Goal: Task Accomplishment & Management: Manage account settings

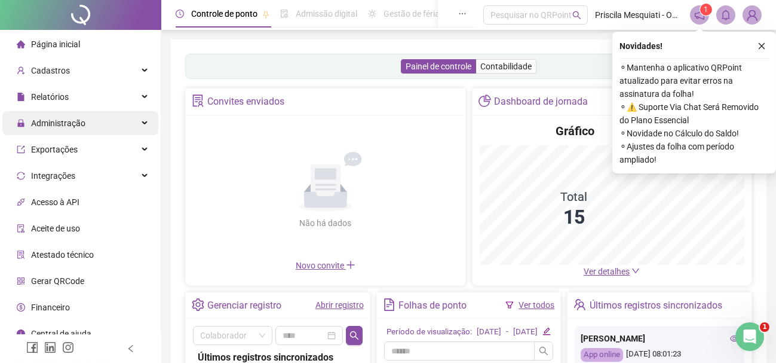
click at [75, 124] on span "Administração" at bounding box center [58, 123] width 54 height 10
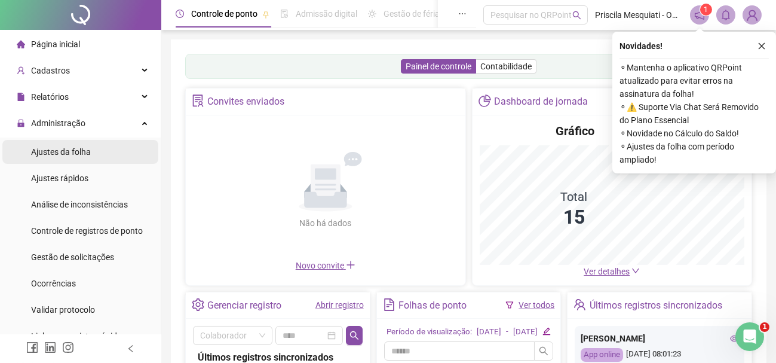
click at [77, 147] on span "Ajustes da folha" at bounding box center [61, 152] width 60 height 10
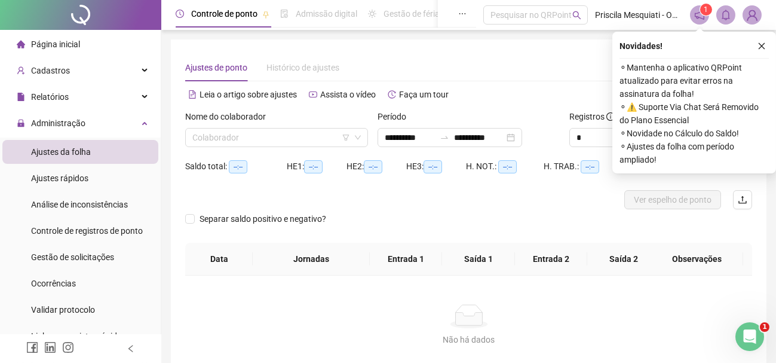
type input "**********"
click at [212, 143] on input "search" at bounding box center [271, 138] width 158 height 18
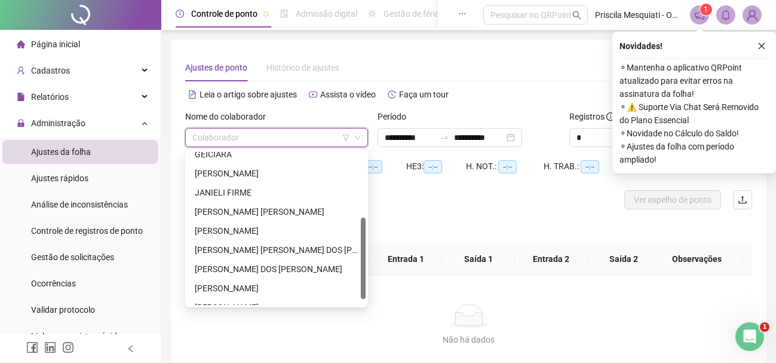
scroll to position [134, 0]
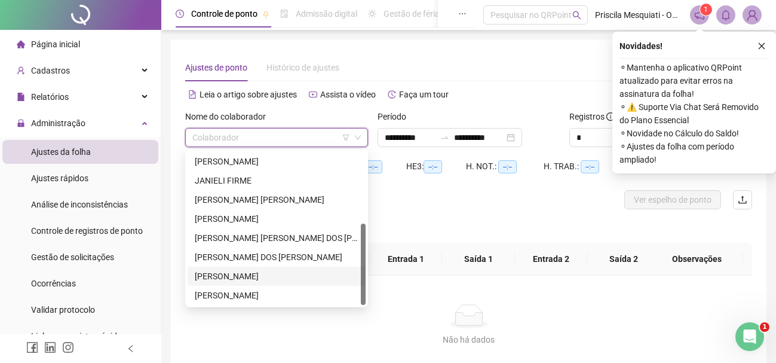
click at [228, 277] on div "[PERSON_NAME]" at bounding box center [277, 276] width 164 height 13
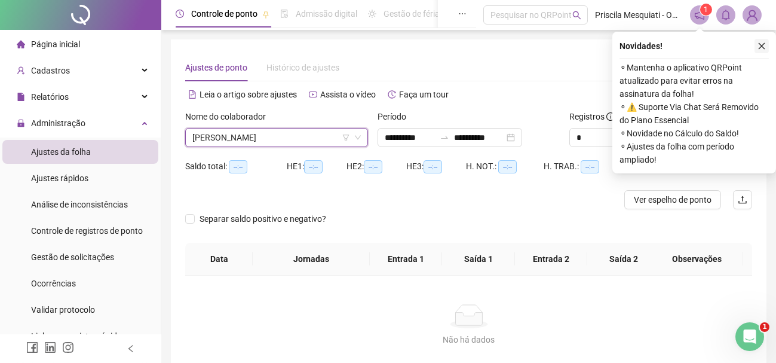
click at [762, 51] on button "button" at bounding box center [762, 46] width 14 height 14
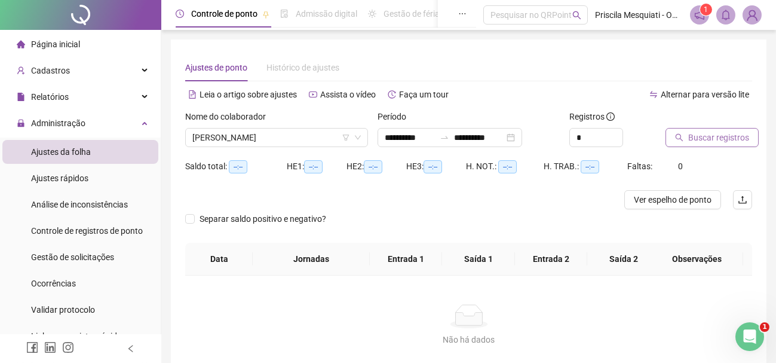
click at [737, 133] on span "Buscar registros" at bounding box center [719, 137] width 61 height 13
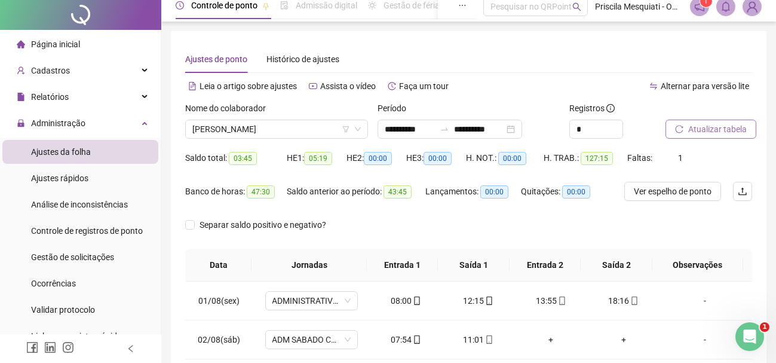
scroll to position [0, 0]
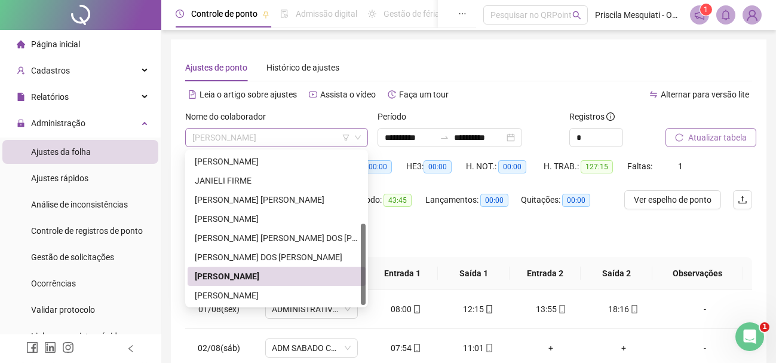
click at [269, 145] on span "[PERSON_NAME]" at bounding box center [276, 138] width 169 height 18
click at [252, 198] on div "[PERSON_NAME] [PERSON_NAME]" at bounding box center [277, 199] width 164 height 13
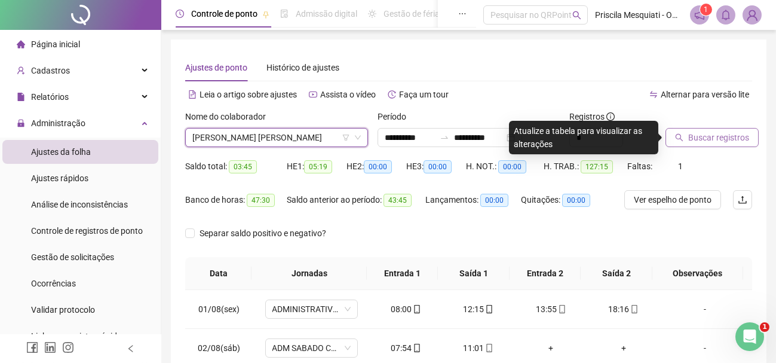
click at [733, 138] on span "Buscar registros" at bounding box center [719, 137] width 61 height 13
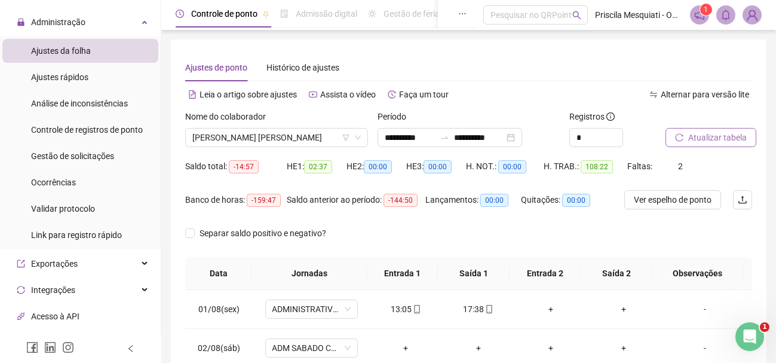
scroll to position [105, 0]
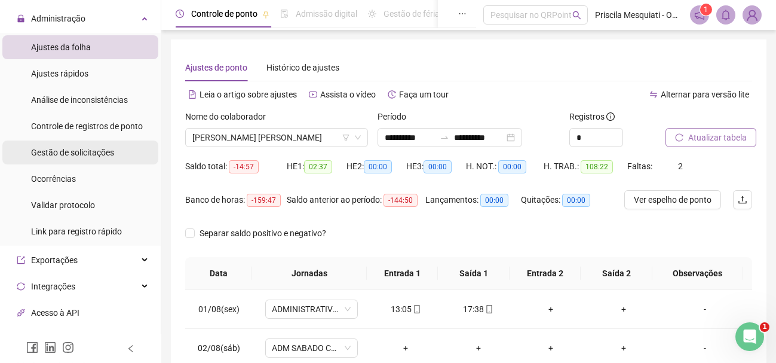
click at [92, 151] on span "Gestão de solicitações" at bounding box center [72, 153] width 83 height 10
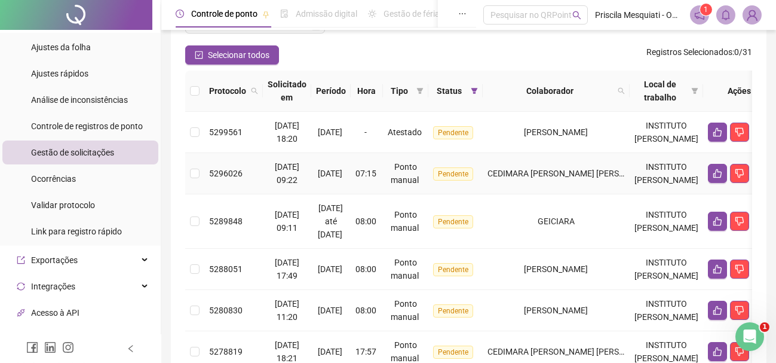
scroll to position [0, 20]
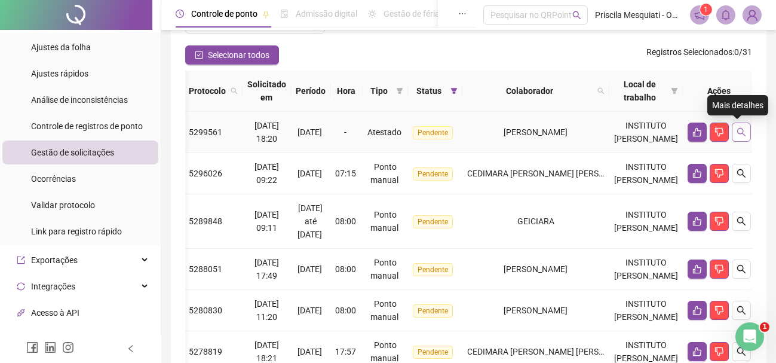
click at [739, 130] on icon "search" at bounding box center [742, 132] width 10 height 10
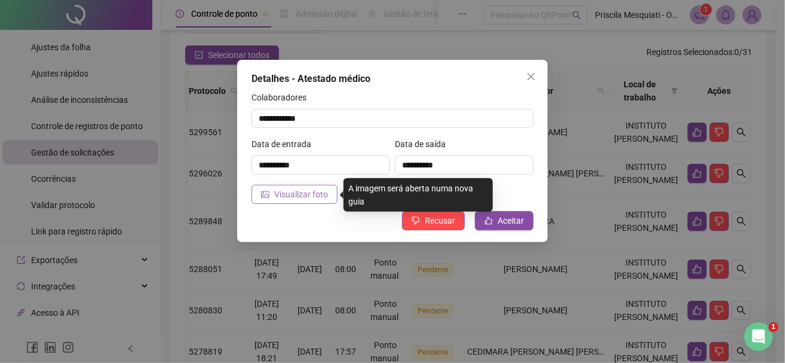
click at [316, 191] on span "Visualizar foto" at bounding box center [301, 194] width 54 height 13
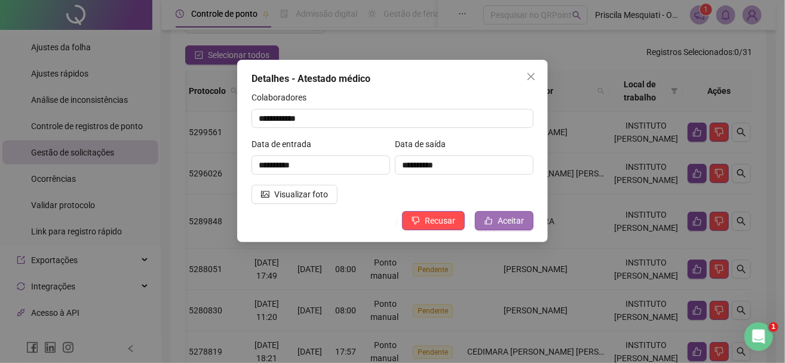
click at [509, 225] on span "Aceitar" at bounding box center [511, 220] width 26 height 13
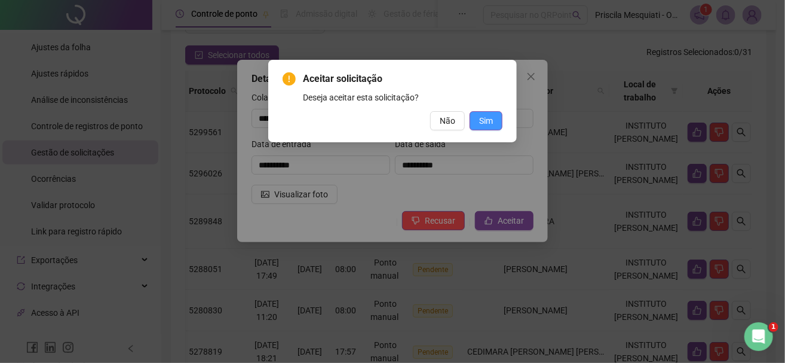
click at [487, 120] on span "Sim" at bounding box center [486, 120] width 14 height 13
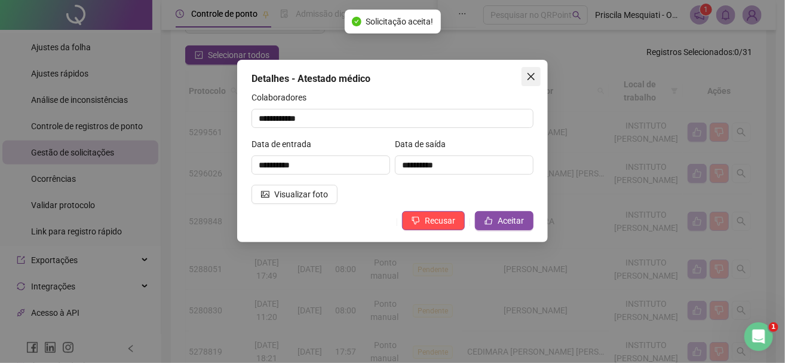
click at [528, 79] on icon "close" at bounding box center [532, 77] width 10 height 10
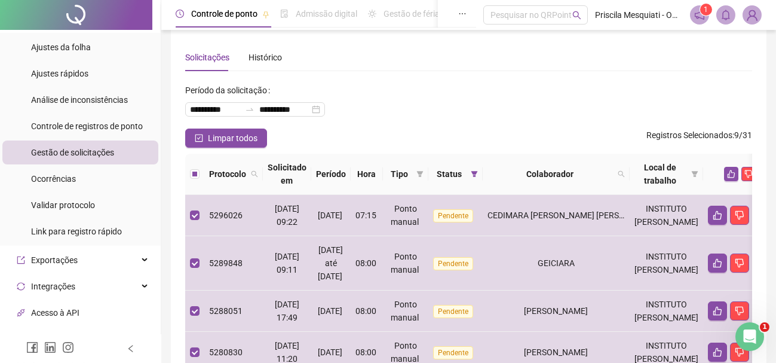
scroll to position [0, 0]
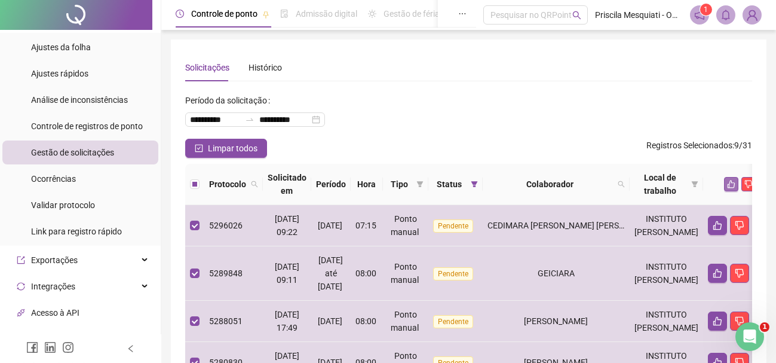
click at [728, 185] on icon "like" at bounding box center [731, 184] width 8 height 8
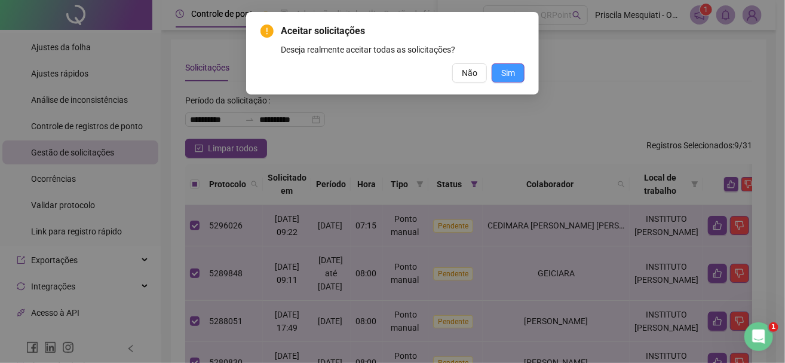
click at [497, 73] on button "Sim" at bounding box center [508, 72] width 33 height 19
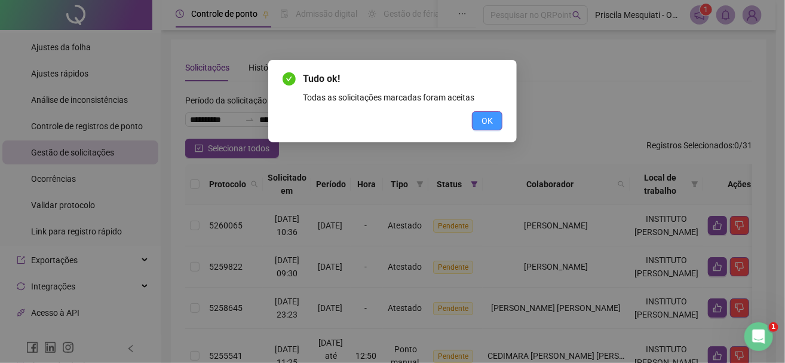
click at [491, 114] on span "OK" at bounding box center [487, 120] width 11 height 13
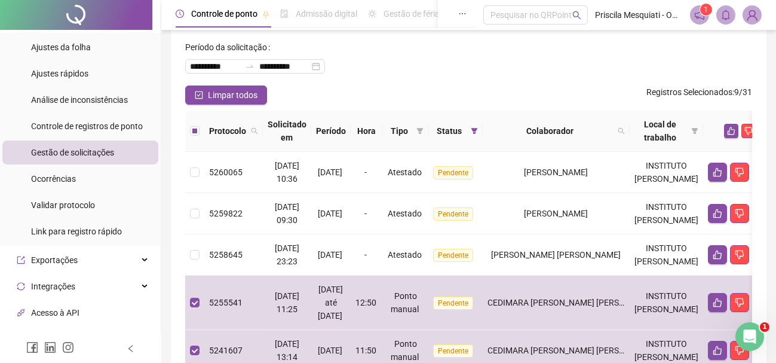
scroll to position [53, 0]
click at [727, 128] on icon "like" at bounding box center [731, 131] width 8 height 8
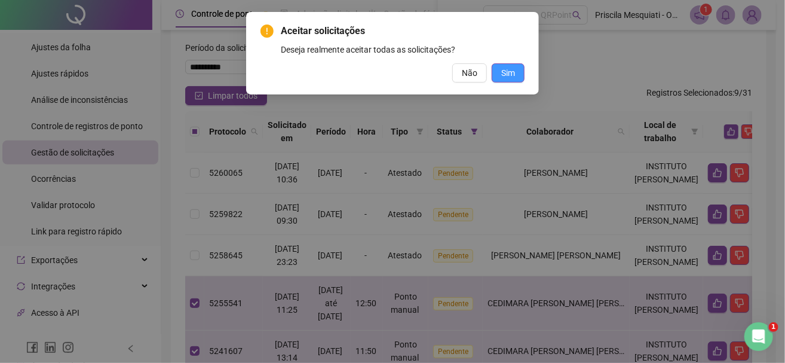
click at [515, 72] on button "Sim" at bounding box center [508, 72] width 33 height 19
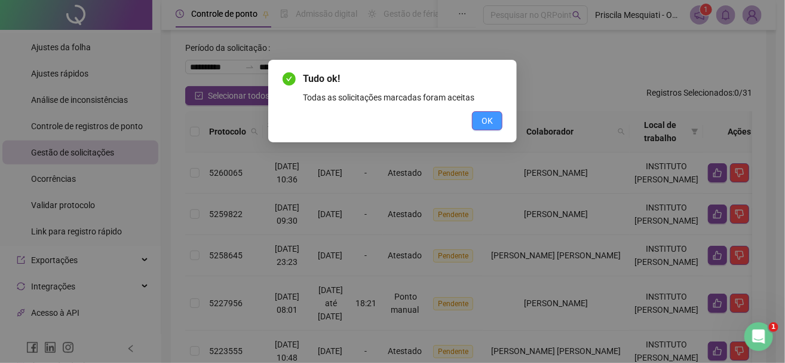
click at [487, 127] on button "OK" at bounding box center [487, 120] width 30 height 19
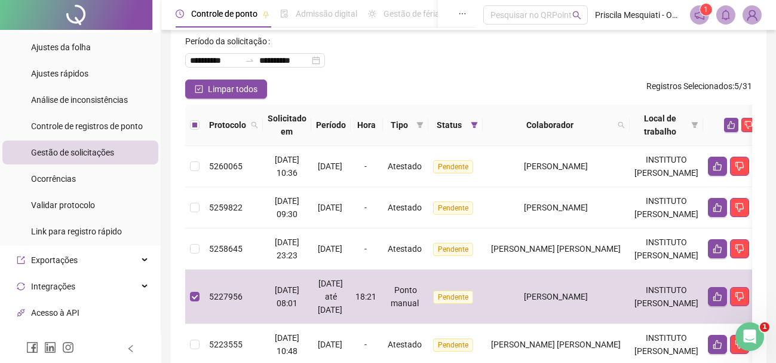
scroll to position [0, 0]
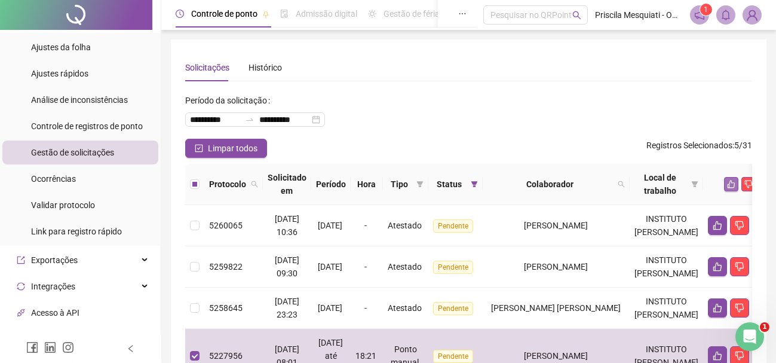
click at [728, 184] on icon "like" at bounding box center [731, 184] width 8 height 8
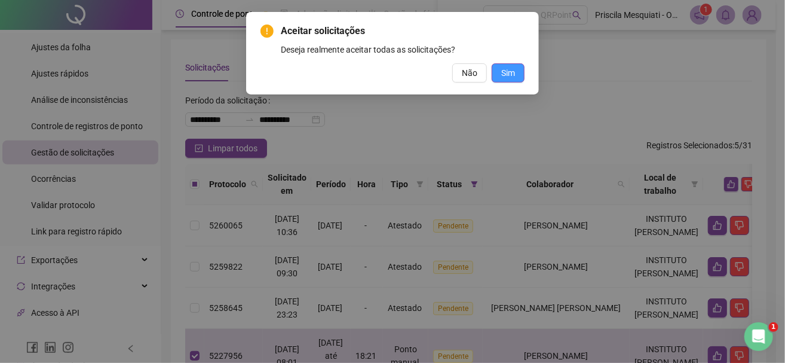
click at [512, 74] on span "Sim" at bounding box center [508, 72] width 14 height 13
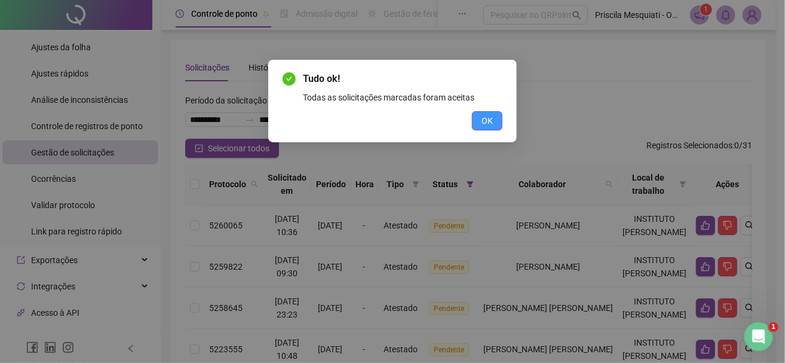
click at [482, 118] on span "OK" at bounding box center [487, 120] width 11 height 13
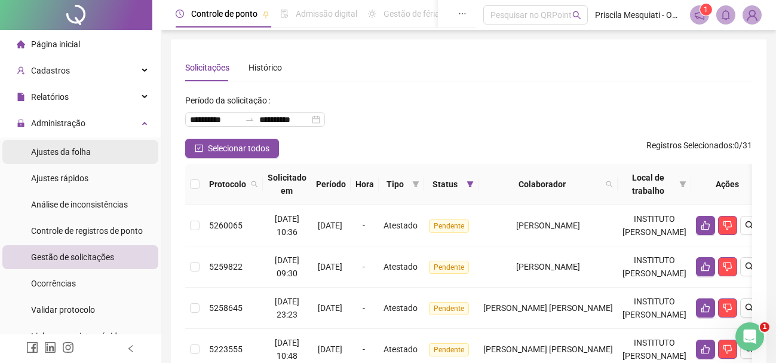
click at [70, 149] on span "Ajustes da folha" at bounding box center [61, 152] width 60 height 10
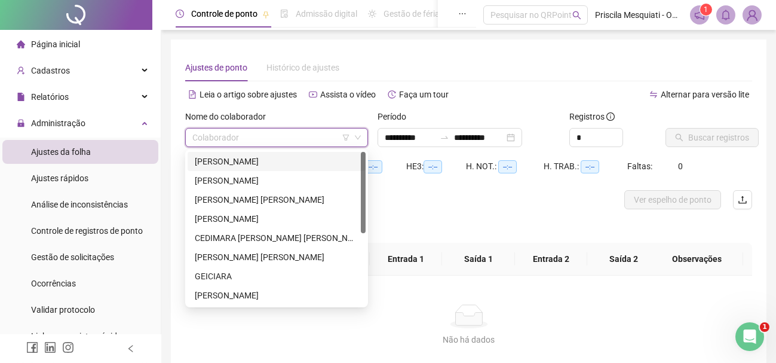
click at [209, 137] on input "search" at bounding box center [271, 138] width 158 height 18
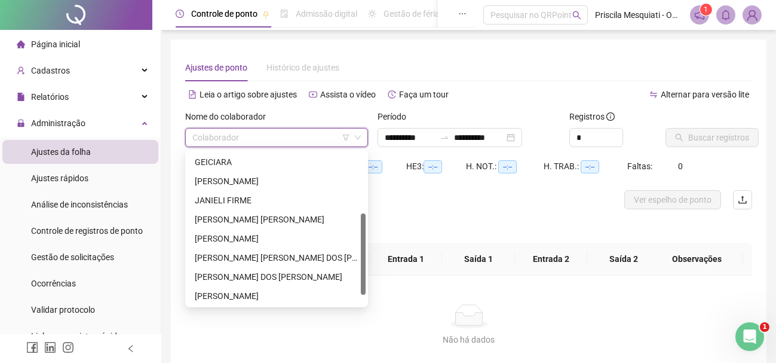
scroll to position [115, 0]
click at [244, 219] on div "[PERSON_NAME] [PERSON_NAME]" at bounding box center [277, 218] width 164 height 13
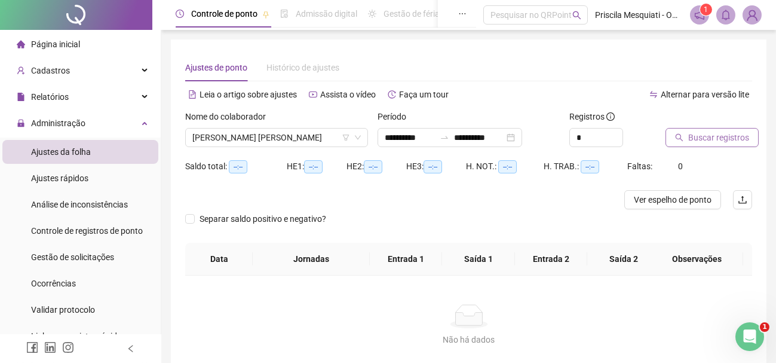
click at [712, 136] on span "Buscar registros" at bounding box center [719, 137] width 61 height 13
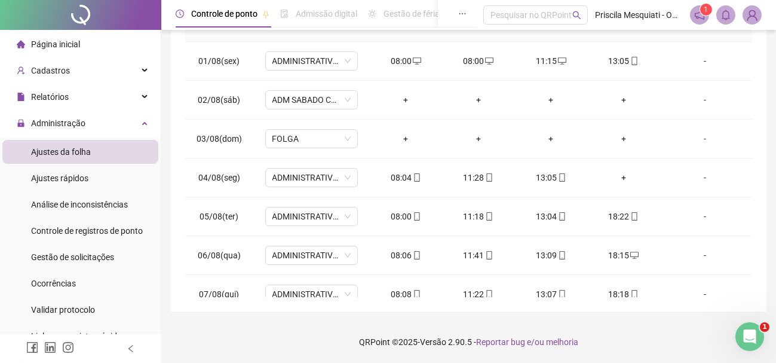
scroll to position [0, 0]
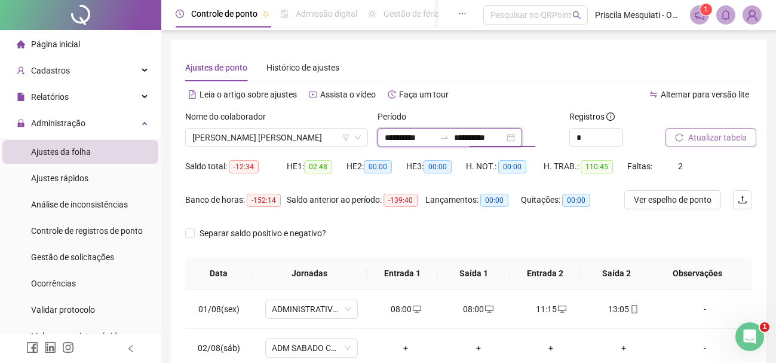
click at [504, 141] on input "**********" at bounding box center [479, 137] width 50 height 13
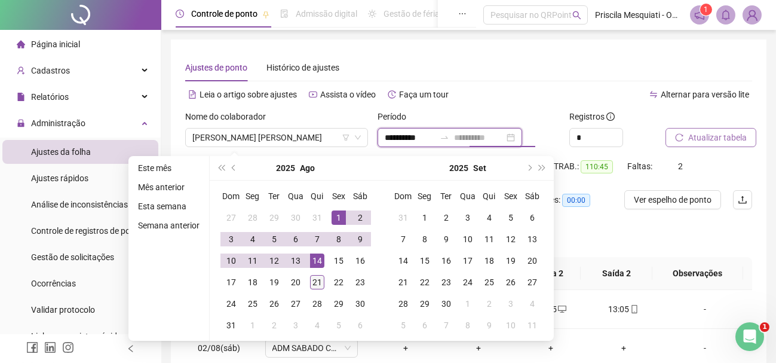
type input "**********"
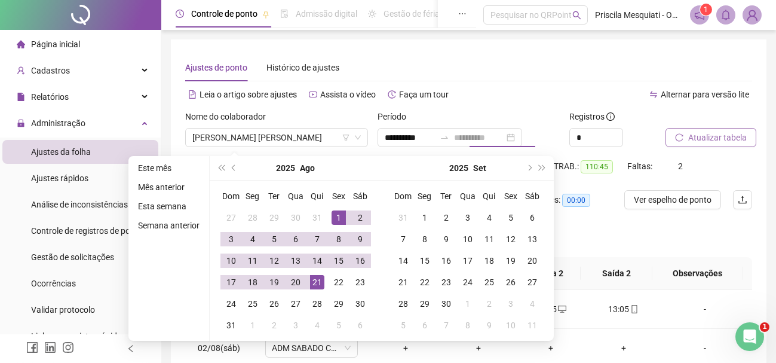
click at [315, 280] on div "21" at bounding box center [317, 282] width 14 height 14
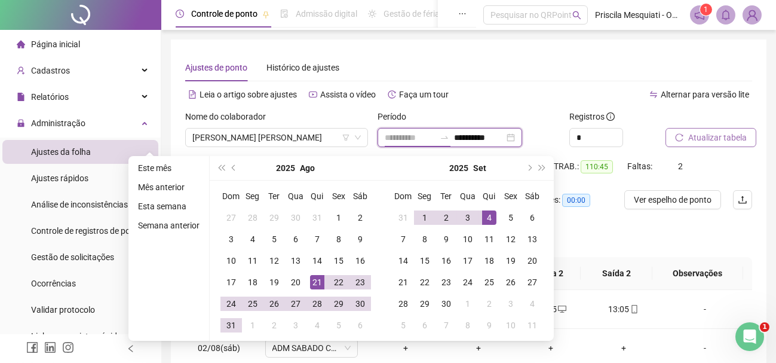
type input "**********"
